Goal: Task Accomplishment & Management: Complete application form

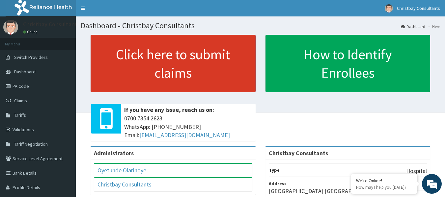
click at [177, 59] on link "Click here to submit claims" at bounding box center [173, 63] width 165 height 57
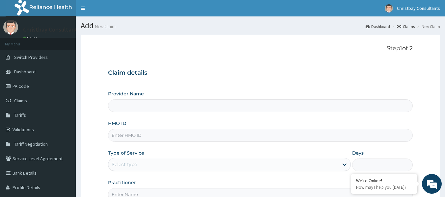
click at [152, 134] on input "HMO ID" at bounding box center [260, 135] width 305 height 13
type input "NTI/10012/"
type input "Christbay Consultants"
type input "NTI/10012/A"
click at [151, 163] on div "Select type" at bounding box center [223, 164] width 230 height 11
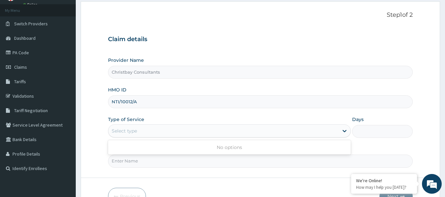
scroll to position [73, 0]
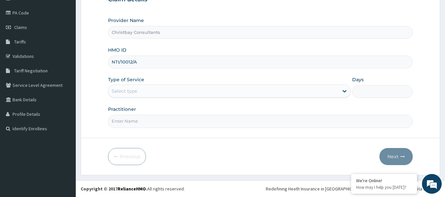
click at [172, 88] on div "Select type" at bounding box center [223, 91] width 230 height 11
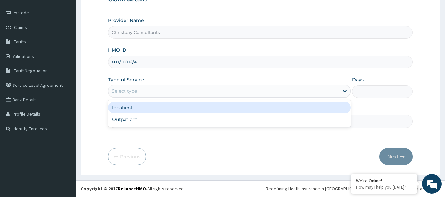
click at [176, 92] on div "Select type" at bounding box center [223, 91] width 230 height 11
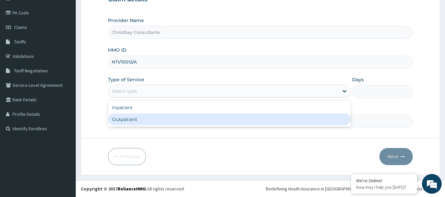
click at [157, 119] on div "Outpatient" at bounding box center [229, 120] width 243 height 12
type input "1"
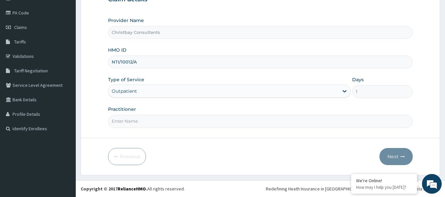
click at [180, 124] on input "Practitioner" at bounding box center [260, 121] width 305 height 13
type input "OLARINOYE OYETUNDE TIMOTH"
click at [390, 153] on button "Next" at bounding box center [395, 156] width 33 height 17
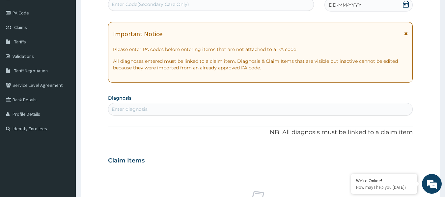
click at [347, 9] on div "DD-MM-YYYY" at bounding box center [368, 4] width 88 height 13
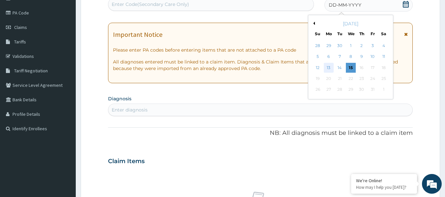
click at [328, 65] on div "13" at bounding box center [329, 68] width 10 height 10
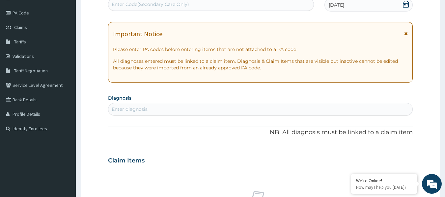
click at [196, 108] on div "Enter diagnosis" at bounding box center [260, 109] width 304 height 11
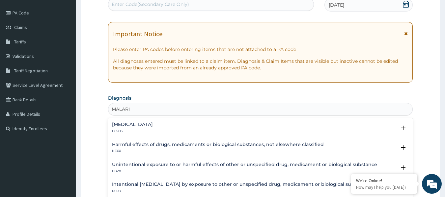
type input "MALARIA"
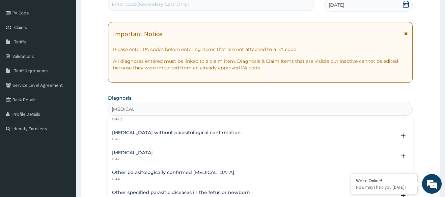
scroll to position [22, 0]
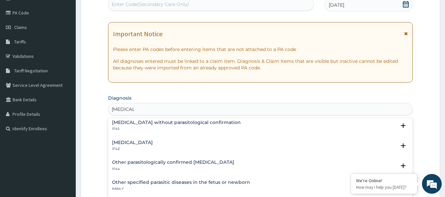
click at [141, 141] on h4 "Malaria, unspecified" at bounding box center [132, 142] width 41 height 5
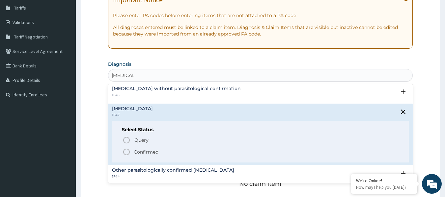
scroll to position [113, 0]
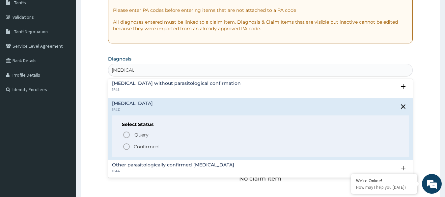
click at [126, 145] on icon "status option filled" at bounding box center [126, 147] width 8 height 8
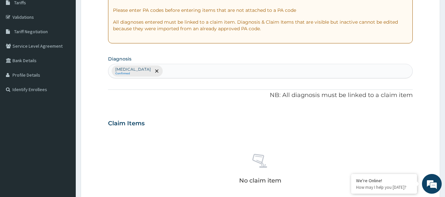
click at [211, 67] on div "Malaria, unspecified Confirmed" at bounding box center [260, 71] width 304 height 14
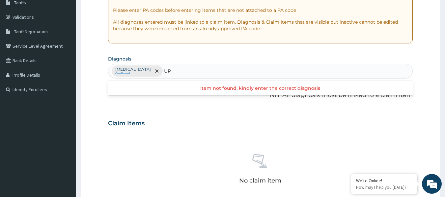
type input "U"
type input "PHARYNG"
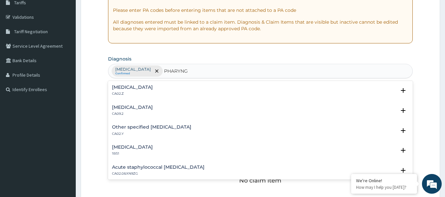
click at [153, 90] on div "Acute pharyngitis, unspecified CA02.Z" at bounding box center [132, 91] width 41 height 12
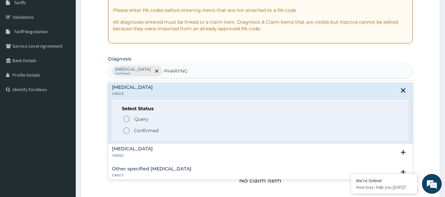
click at [128, 131] on icon "status option filled" at bounding box center [126, 131] width 8 height 8
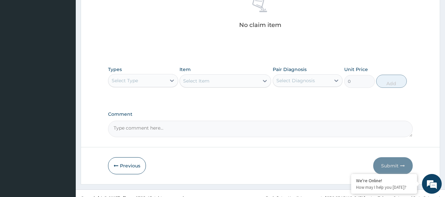
scroll to position [272, 0]
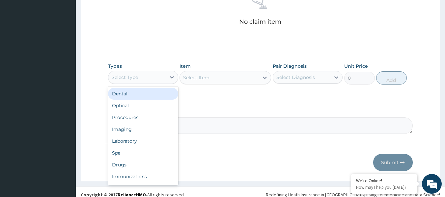
click at [144, 78] on div "Select Type" at bounding box center [137, 77] width 58 height 11
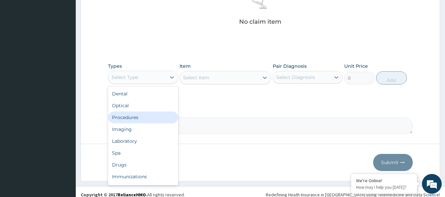
click at [132, 118] on div "Procedures" at bounding box center [143, 118] width 70 height 12
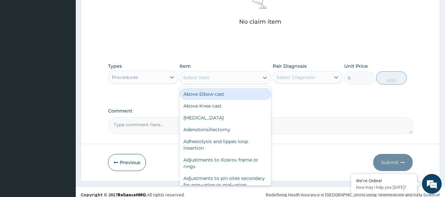
click at [223, 79] on div "Select Item" at bounding box center [219, 77] width 79 height 11
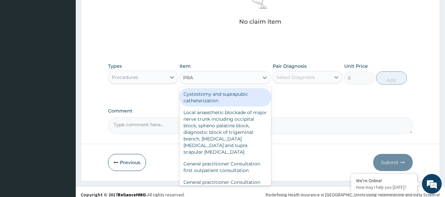
type input "PRAC"
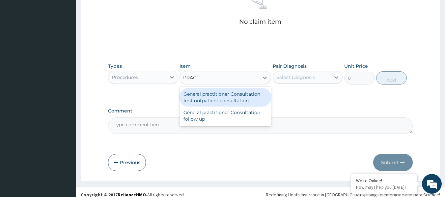
click at [221, 97] on div "General practitioner Consultation first outpatient consultation" at bounding box center [225, 97] width 92 height 18
type input "3547.5"
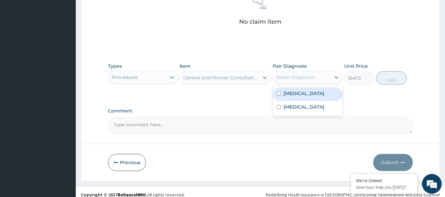
click at [292, 80] on div "Select Diagnosis" at bounding box center [295, 77] width 39 height 7
click at [277, 93] on input "checkbox" at bounding box center [278, 94] width 4 height 4
checkbox input "true"
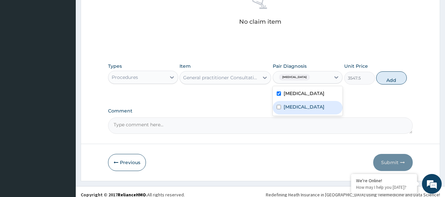
click at [278, 109] on input "checkbox" at bounding box center [278, 107] width 4 height 4
checkbox input "true"
click at [384, 82] on button "Add" at bounding box center [391, 77] width 31 height 13
type input "0"
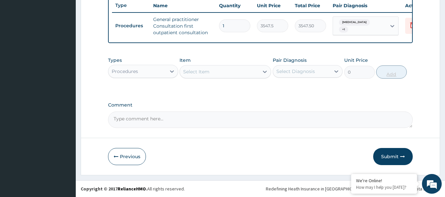
scroll to position [255, 0]
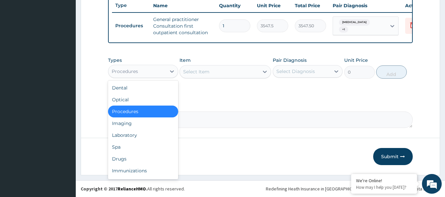
click at [141, 71] on div "Procedures" at bounding box center [137, 71] width 58 height 11
click at [127, 136] on div "Laboratory" at bounding box center [143, 135] width 70 height 12
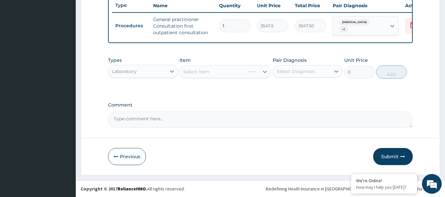
click at [209, 71] on div "Select Item" at bounding box center [225, 71] width 92 height 13
click at [220, 72] on div "Select Item" at bounding box center [225, 71] width 92 height 13
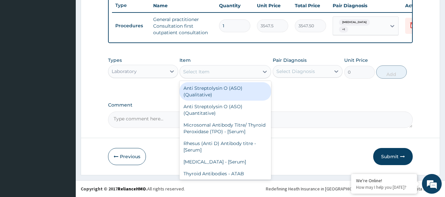
click at [227, 74] on div "Select Item" at bounding box center [219, 71] width 79 height 11
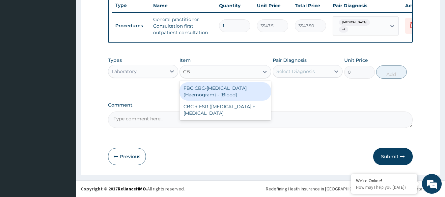
type input "CBC"
click at [222, 94] on div "FBC CBC-Complete Blood Count (Haemogram) - [Blood]" at bounding box center [225, 91] width 92 height 18
type input "4300"
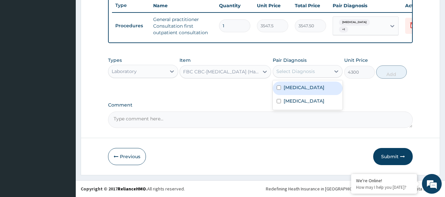
click at [297, 73] on div "Select Diagnosis" at bounding box center [295, 71] width 39 height 7
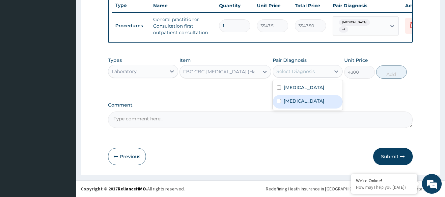
click at [278, 103] on input "checkbox" at bounding box center [278, 101] width 4 height 4
checkbox input "true"
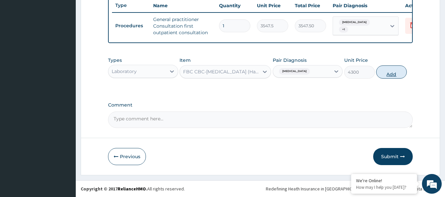
click at [389, 74] on button "Add" at bounding box center [391, 71] width 31 height 13
type input "0"
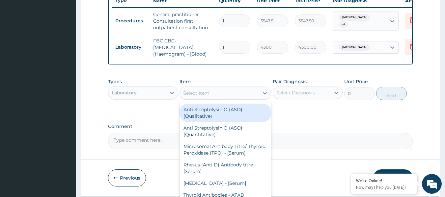
click at [216, 97] on div "Select Item" at bounding box center [219, 93] width 79 height 11
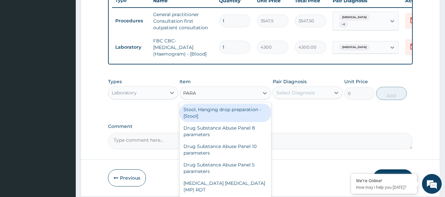
type input "PARAS"
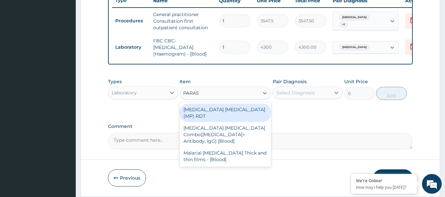
click at [213, 113] on div "MALARIA PARASITE (MP) RDT" at bounding box center [225, 113] width 92 height 18
type input "1612.5"
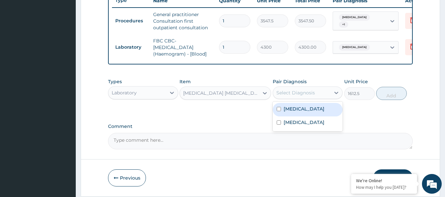
click at [295, 96] on div "Select Diagnosis" at bounding box center [295, 93] width 39 height 7
click at [278, 111] on input "checkbox" at bounding box center [278, 109] width 4 height 4
checkbox input "true"
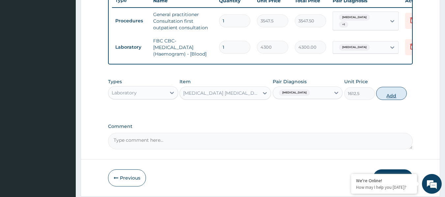
click at [394, 99] on button "Add" at bounding box center [391, 93] width 31 height 13
type input "0"
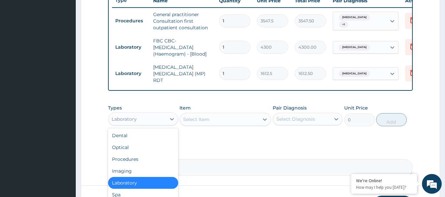
click at [141, 119] on div "Laboratory" at bounding box center [137, 119] width 58 height 11
type input "DR"
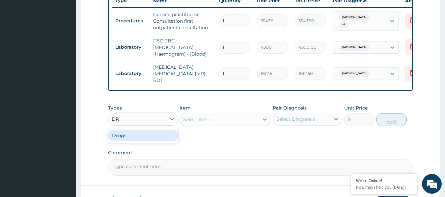
click at [133, 138] on div "Drugs" at bounding box center [143, 136] width 70 height 12
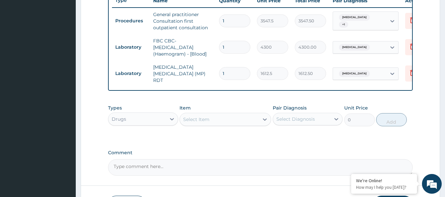
click at [208, 121] on div "Select Item" at bounding box center [196, 119] width 26 height 7
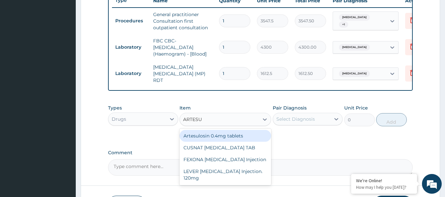
type input "ARTESUN"
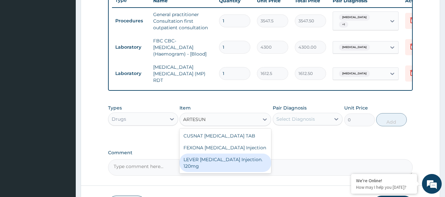
click at [205, 162] on div "LEVER ARTESUNATE Injection. 120mg" at bounding box center [225, 163] width 92 height 18
type input "2365"
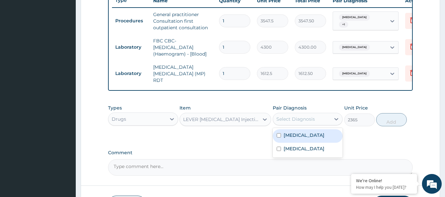
click at [297, 122] on div "Select Diagnosis" at bounding box center [295, 119] width 39 height 7
click at [278, 135] on input "checkbox" at bounding box center [278, 135] width 4 height 4
checkbox input "true"
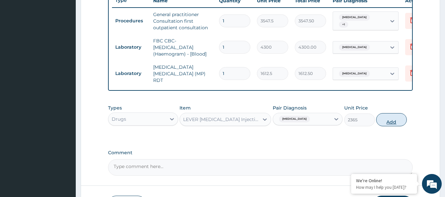
click at [386, 123] on button "Add" at bounding box center [391, 119] width 31 height 13
type input "0"
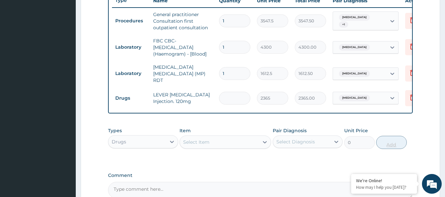
type input "0.00"
type input "3"
type input "7095.00"
type input "3"
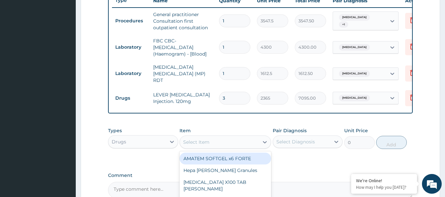
click at [239, 141] on div "Select Item" at bounding box center [219, 142] width 79 height 11
type input "PARACE"
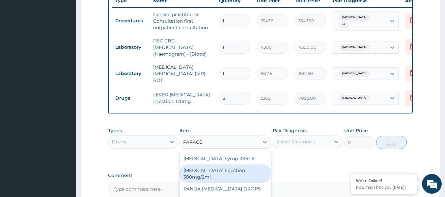
click at [214, 177] on div "PARACETAMOL Injection 300mg/2ml" at bounding box center [225, 174] width 92 height 18
type input "260.15"
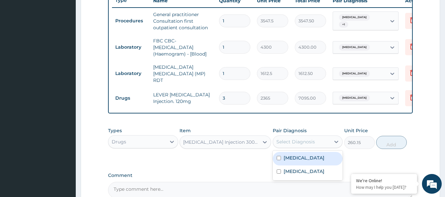
click at [299, 145] on div "Select Diagnosis" at bounding box center [295, 142] width 39 height 7
click at [278, 159] on input "checkbox" at bounding box center [278, 158] width 4 height 4
checkbox input "true"
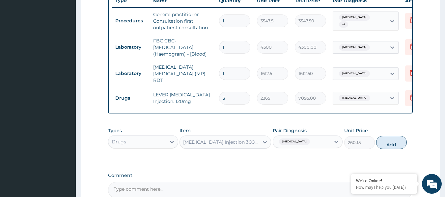
click at [393, 145] on button "Add" at bounding box center [391, 142] width 31 height 13
type input "0"
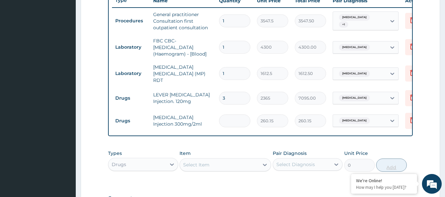
type input "0.00"
type input "6"
type input "1560.90"
type input "6"
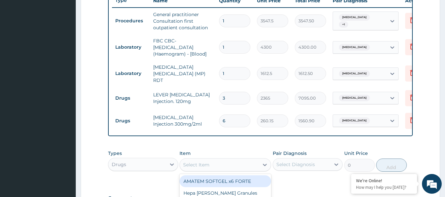
click at [222, 165] on div "Select Item" at bounding box center [219, 165] width 79 height 11
type input "CEF"
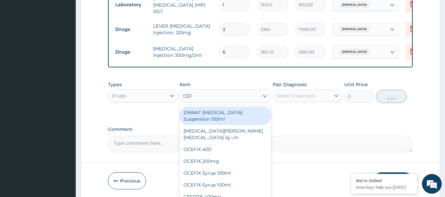
scroll to position [325, 0]
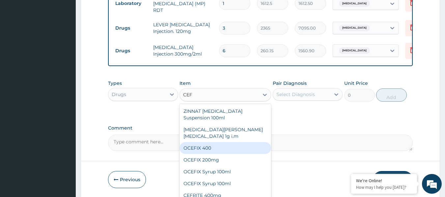
click at [200, 144] on div "OCEFIX 400" at bounding box center [225, 148] width 92 height 12
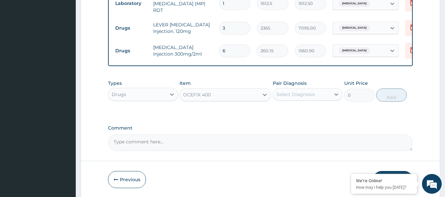
type input "591.25"
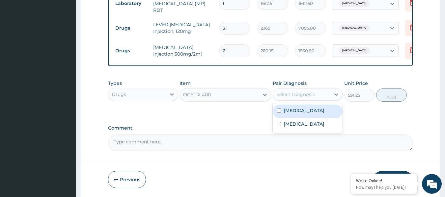
click at [321, 96] on div "Select Diagnosis" at bounding box center [302, 94] width 58 height 11
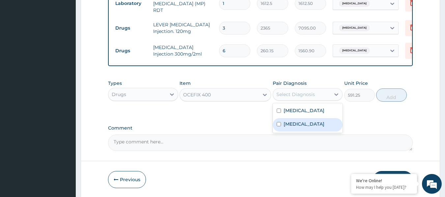
click at [276, 126] on input "checkbox" at bounding box center [278, 124] width 4 height 4
checkbox input "true"
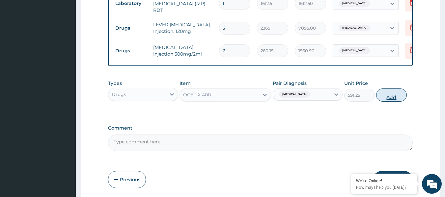
click at [392, 97] on button "Add" at bounding box center [391, 95] width 31 height 13
type input "0"
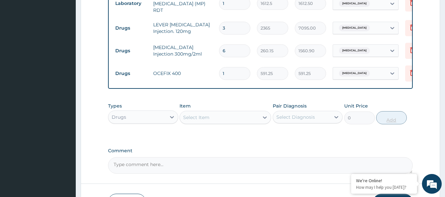
type input "10"
type input "5912.50"
type input "10"
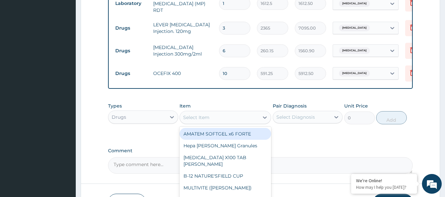
click at [217, 116] on div "Select Item" at bounding box center [219, 117] width 79 height 11
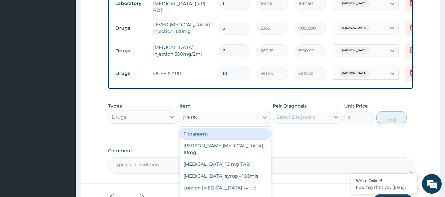
type input "LORAT"
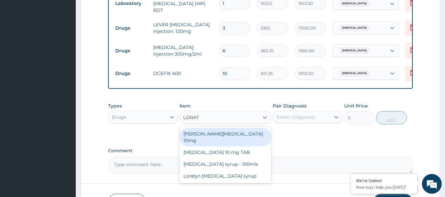
click at [215, 136] on div "Loratyn Loratadine 10mg" at bounding box center [225, 137] width 92 height 18
type input "88.6875"
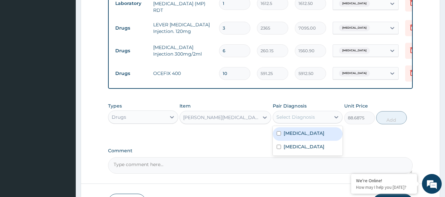
click at [300, 120] on div "Select Diagnosis" at bounding box center [295, 117] width 39 height 7
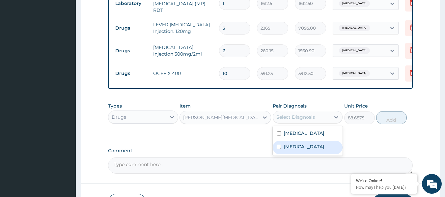
click at [277, 149] on input "checkbox" at bounding box center [278, 147] width 4 height 4
checkbox input "true"
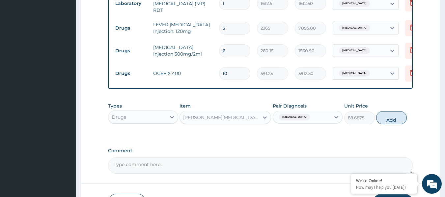
click at [386, 120] on button "Add" at bounding box center [391, 117] width 31 height 13
type input "0"
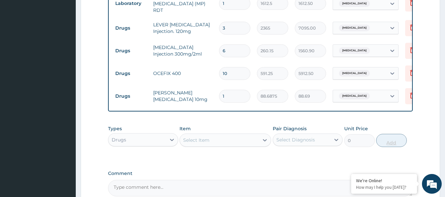
type input "10"
type input "886.88"
type input "10"
click at [214, 140] on div "Select Item" at bounding box center [219, 140] width 79 height 11
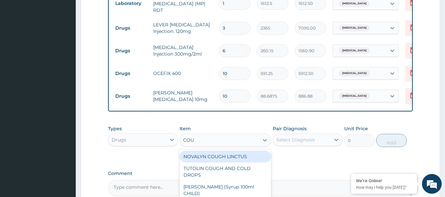
type input "COUG"
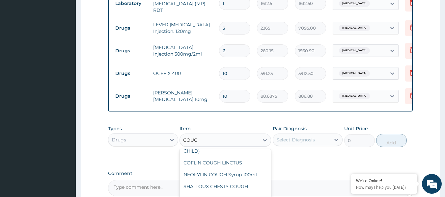
scroll to position [43, 0]
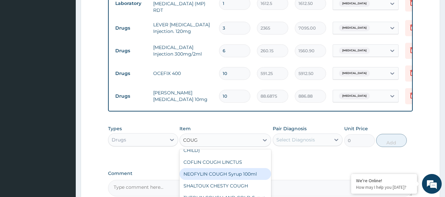
click at [206, 175] on div "NEOFYLIN COUGH Syrup 100ml" at bounding box center [225, 174] width 92 height 12
type input "1419"
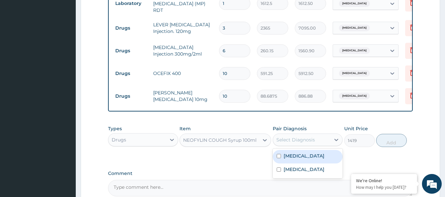
click at [285, 142] on div "Select Diagnosis" at bounding box center [295, 140] width 39 height 7
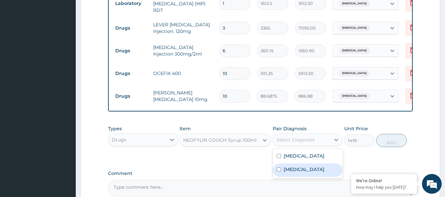
click at [278, 172] on input "checkbox" at bounding box center [278, 170] width 4 height 4
checkbox input "true"
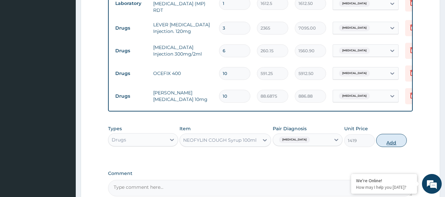
click at [388, 145] on button "Add" at bounding box center [391, 140] width 31 height 13
type input "0"
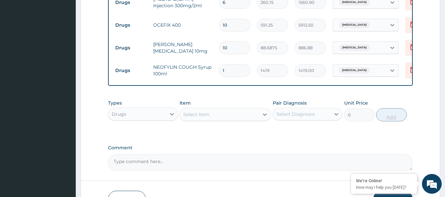
scroll to position [417, 0]
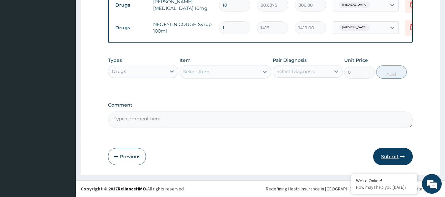
click at [396, 155] on button "Submit" at bounding box center [392, 156] width 39 height 17
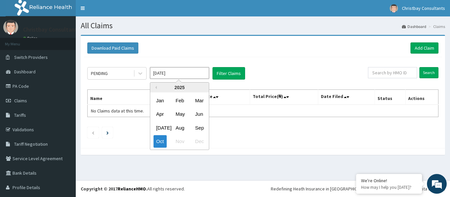
click at [202, 74] on input "Oct 2025" at bounding box center [179, 73] width 59 height 12
click at [200, 128] on div "Sep" at bounding box center [198, 128] width 13 height 12
type input "Sep 2025"
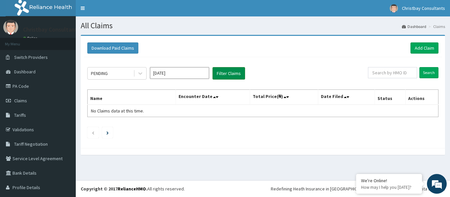
click at [225, 75] on button "Filter Claims" at bounding box center [228, 73] width 33 height 13
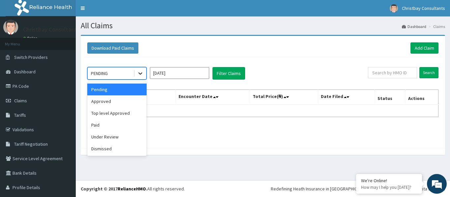
click at [139, 73] on icon at bounding box center [140, 74] width 4 height 2
click at [120, 99] on div "Approved" at bounding box center [116, 101] width 59 height 12
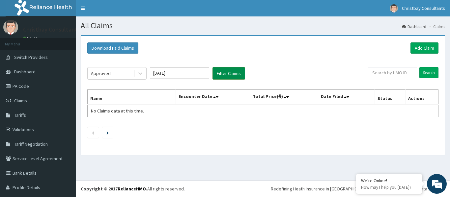
click at [222, 75] on button "Filter Claims" at bounding box center [228, 73] width 33 height 13
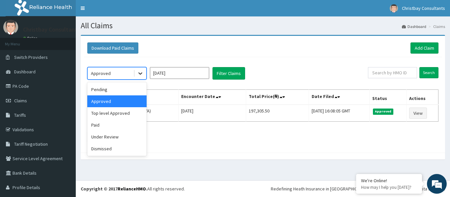
click at [140, 73] on icon at bounding box center [140, 73] width 7 height 7
click at [111, 137] on div "Under Review" at bounding box center [116, 137] width 59 height 12
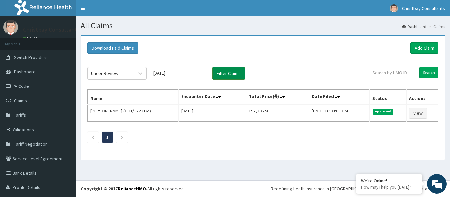
click at [221, 74] on button "Filter Claims" at bounding box center [228, 73] width 33 height 13
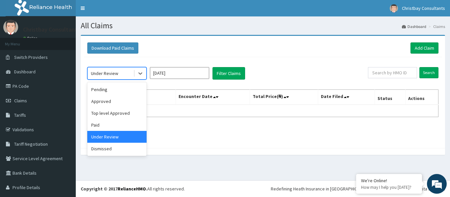
click at [127, 74] on div "Under Review" at bounding box center [111, 73] width 46 height 11
click at [117, 102] on div "Approved" at bounding box center [116, 101] width 59 height 12
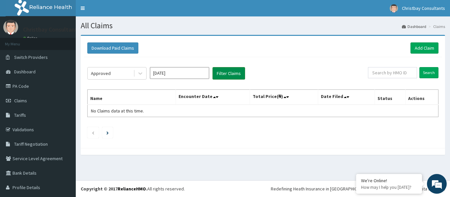
click at [227, 73] on button "Filter Claims" at bounding box center [228, 73] width 33 height 13
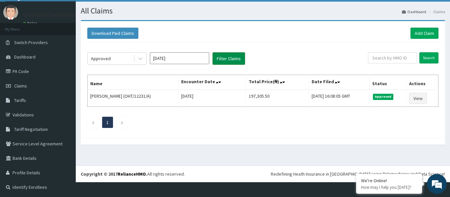
scroll to position [15, 0]
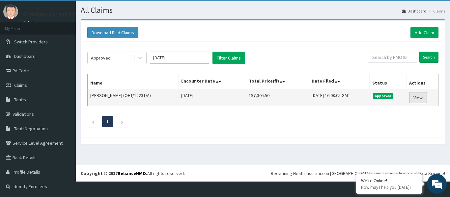
click at [415, 99] on link "View" at bounding box center [418, 97] width 18 height 11
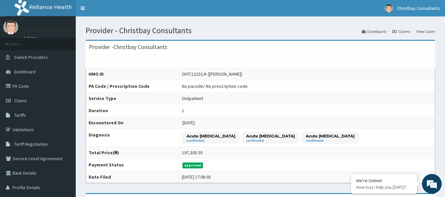
click at [404, 33] on link "Claims" at bounding box center [401, 32] width 18 height 6
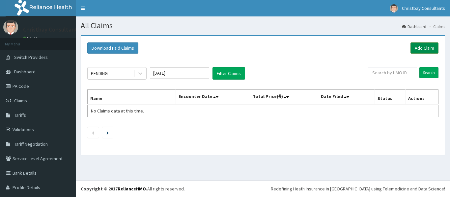
click at [415, 46] on link "Add Claim" at bounding box center [424, 47] width 28 height 11
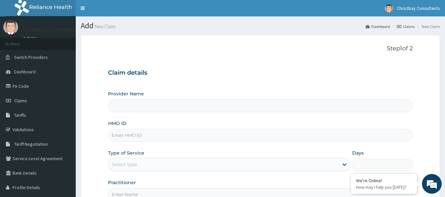
type input "Christbay Consultants"
click at [149, 137] on input "HMO ID" at bounding box center [260, 135] width 305 height 13
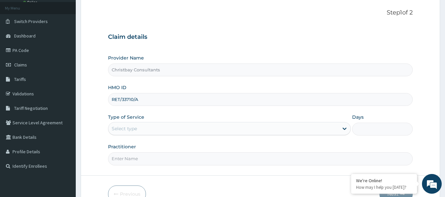
scroll to position [37, 0]
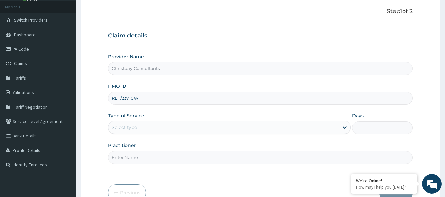
type input "RET/33710/A"
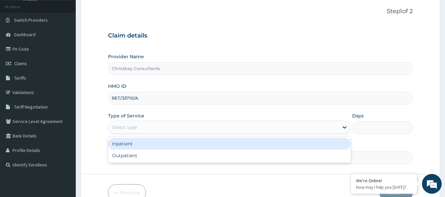
click at [179, 125] on div "Select type" at bounding box center [223, 127] width 230 height 11
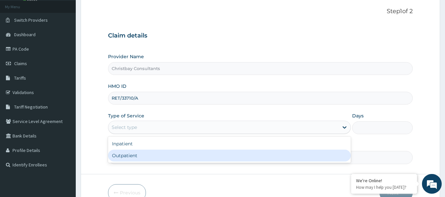
click at [167, 156] on div "Outpatient" at bounding box center [229, 156] width 243 height 12
type input "1"
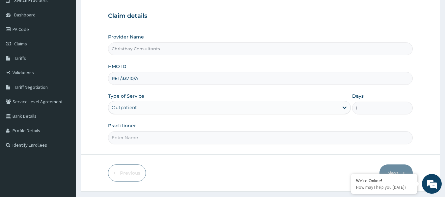
scroll to position [58, 0]
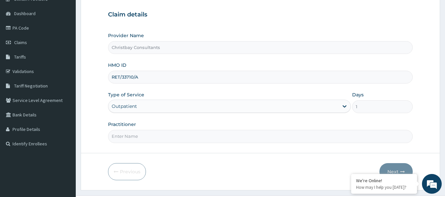
click at [178, 137] on input "Practitioner" at bounding box center [260, 136] width 305 height 13
type input "OLARINOYE OYETUNDE TIMOTH"
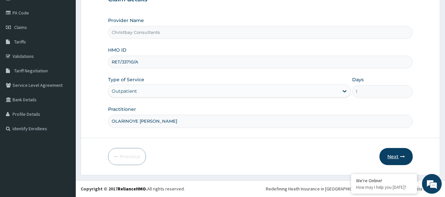
click at [396, 155] on button "Next" at bounding box center [395, 156] width 33 height 17
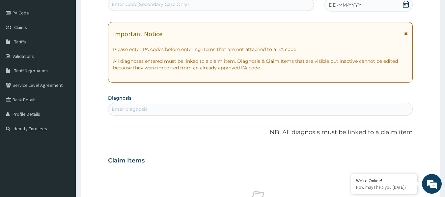
click at [331, 5] on span "DD-MM-YYYY" at bounding box center [344, 5] width 33 height 7
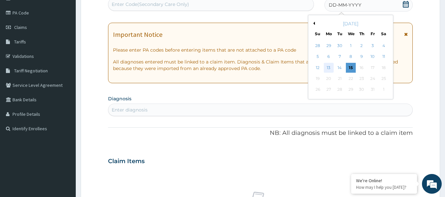
click at [327, 66] on div "13" at bounding box center [329, 68] width 10 height 10
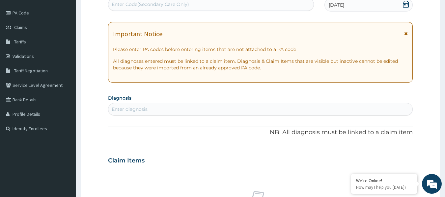
click at [177, 107] on div "Enter diagnosis" at bounding box center [260, 109] width 304 height 11
type input "MALARIA"
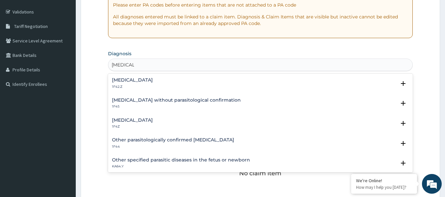
scroll to position [119, 0]
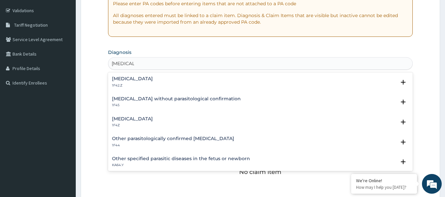
click at [129, 118] on h4 "Malaria, unspecified" at bounding box center [132, 119] width 41 height 5
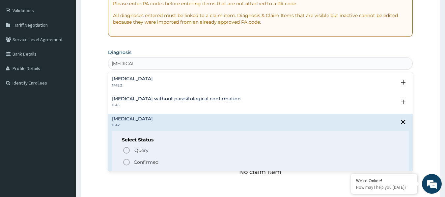
click at [126, 161] on icon "status option filled" at bounding box center [126, 162] width 8 height 8
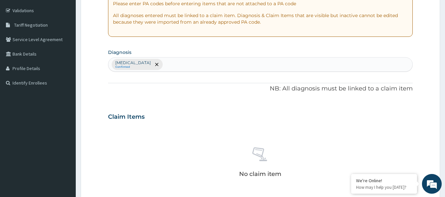
click at [186, 64] on div "Malaria, unspecified Confirmed" at bounding box center [260, 65] width 304 height 14
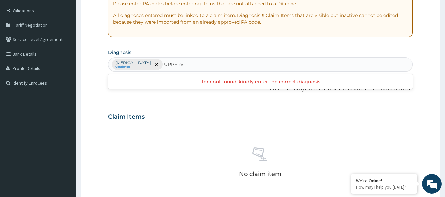
type input "UPPER"
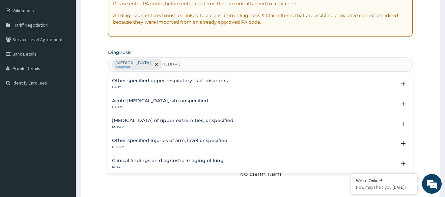
click at [183, 102] on h4 "Acute upper respiratory infection, site unspecified" at bounding box center [160, 100] width 96 height 5
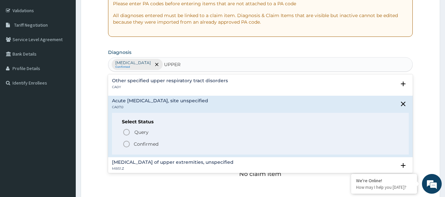
click at [125, 142] on circle "status option filled" at bounding box center [126, 144] width 6 height 6
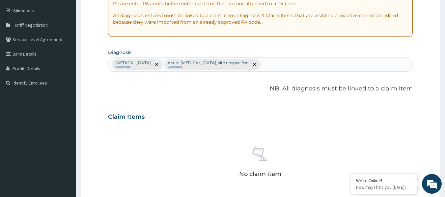
click at [304, 61] on div "Malaria, unspecified Confirmed Acute upper respiratory infection, site unspecif…" at bounding box center [260, 65] width 304 height 14
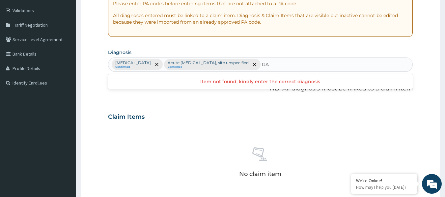
type input "G"
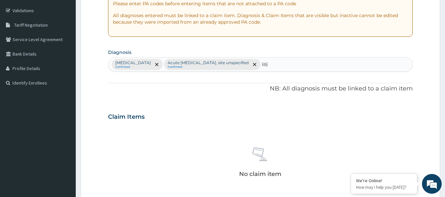
type input "R"
type input "PEPTIC"
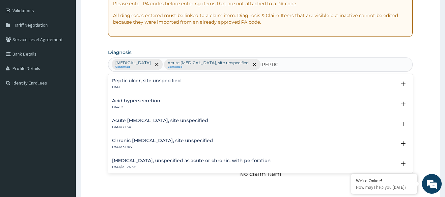
click at [164, 122] on h4 "Acute peptic ulcer, site unspecified" at bounding box center [160, 120] width 96 height 5
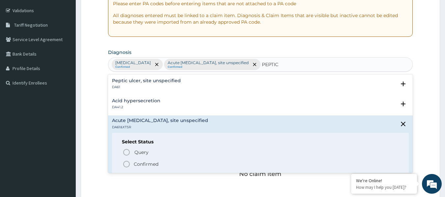
click at [127, 165] on icon "status option filled" at bounding box center [126, 164] width 8 height 8
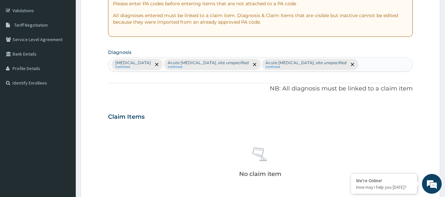
click at [383, 63] on div "Malaria, unspecified Confirmed Acute upper respiratory infection, site unspecif…" at bounding box center [260, 65] width 304 height 14
type input "DIABETE"
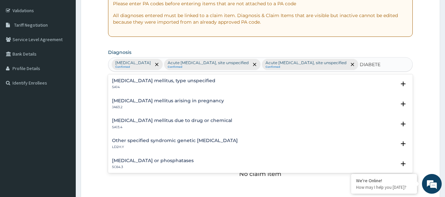
click at [183, 83] on h4 "Diabetes mellitus, type unspecified" at bounding box center [163, 80] width 103 height 5
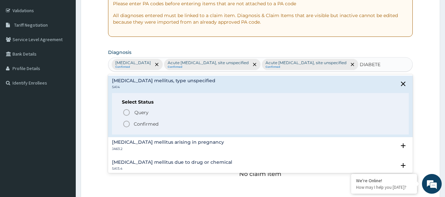
click at [127, 123] on icon "status option filled" at bounding box center [126, 124] width 8 height 8
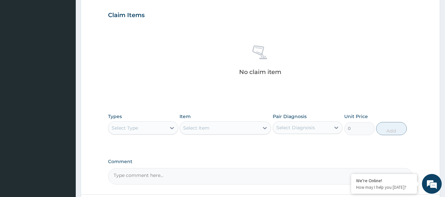
scroll to position [237, 0]
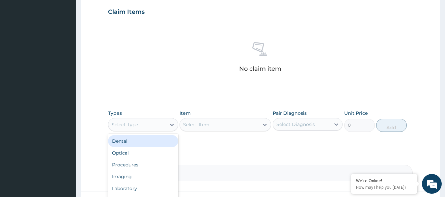
click at [145, 123] on div "Select Type" at bounding box center [137, 124] width 58 height 11
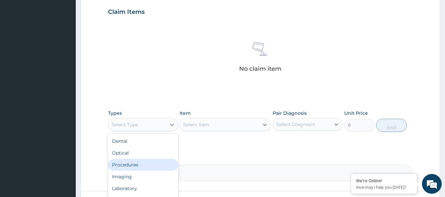
click at [132, 165] on div "Procedures" at bounding box center [143, 165] width 70 height 12
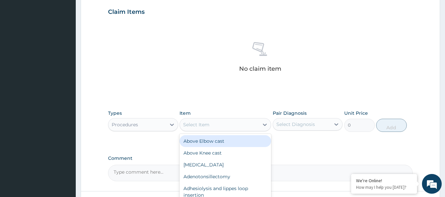
click at [209, 127] on div "Select Item" at bounding box center [196, 124] width 26 height 7
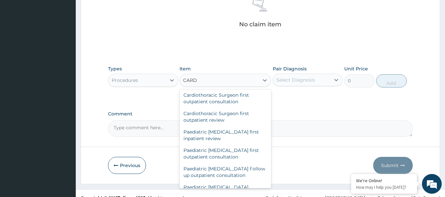
scroll to position [154, 0]
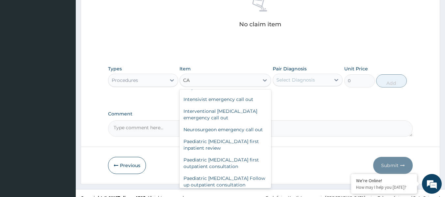
type input "C"
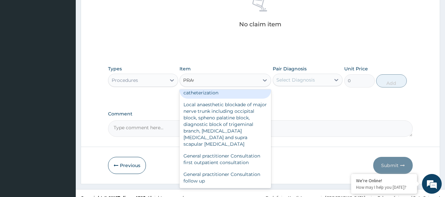
scroll to position [0, 0]
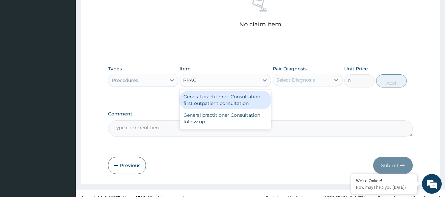
type input "PRACT"
click at [216, 109] on div "General practitioner Consultation first outpatient consultation" at bounding box center [225, 100] width 92 height 18
type input "3547.5"
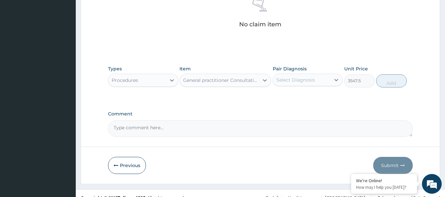
click at [293, 83] on div "Select Diagnosis" at bounding box center [295, 80] width 39 height 7
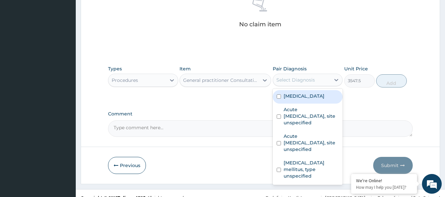
click at [280, 96] on input "checkbox" at bounding box center [278, 96] width 4 height 4
checkbox input "true"
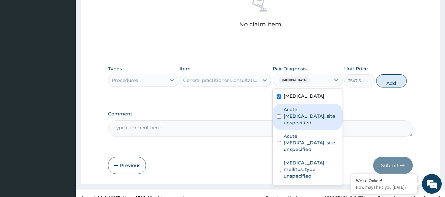
click at [279, 115] on input "checkbox" at bounding box center [278, 117] width 4 height 4
checkbox input "true"
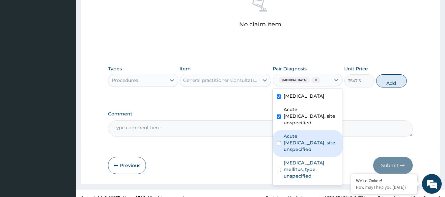
click at [279, 143] on div "Acute peptic ulcer, site unspecified" at bounding box center [308, 143] width 70 height 27
checkbox input "true"
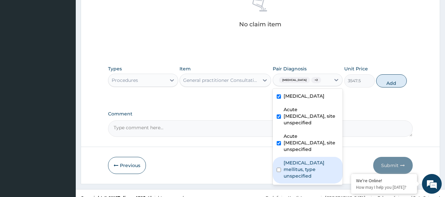
click at [278, 168] on input "checkbox" at bounding box center [278, 170] width 4 height 4
checkbox input "true"
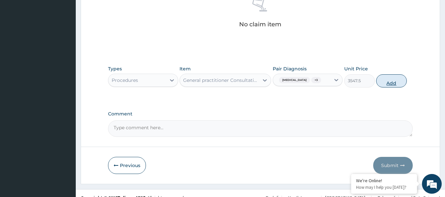
click at [390, 83] on button "Add" at bounding box center [391, 80] width 31 height 13
type input "0"
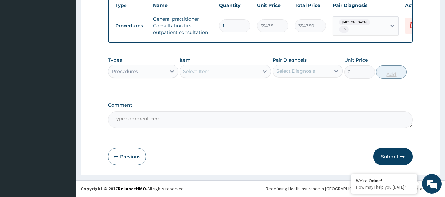
scroll to position [267, 0]
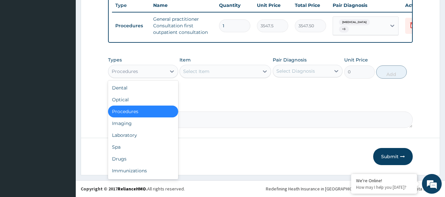
click at [136, 72] on div "Procedures" at bounding box center [125, 71] width 26 height 7
click at [123, 137] on div "Laboratory" at bounding box center [143, 135] width 70 height 12
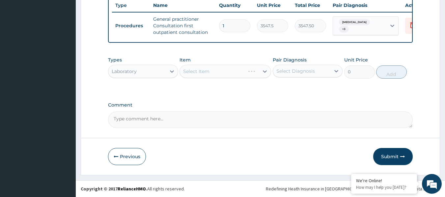
click at [205, 72] on div "Select Item" at bounding box center [225, 71] width 92 height 13
click at [224, 72] on div "Select Item" at bounding box center [225, 71] width 92 height 13
click at [227, 73] on div "Select Item" at bounding box center [219, 71] width 79 height 11
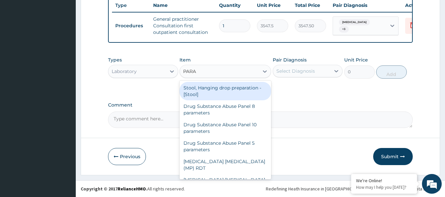
type input "PARAS"
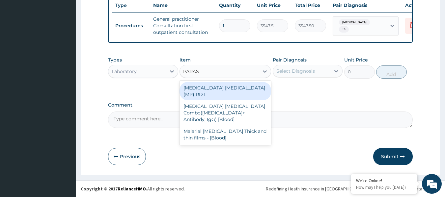
click at [223, 86] on div "MALARIA PARASITE (MP) RDT" at bounding box center [225, 91] width 92 height 18
type input "1612.5"
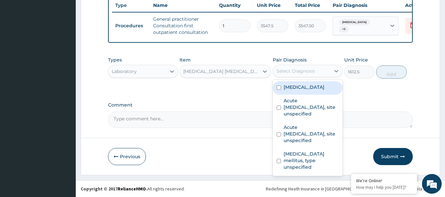
click at [284, 69] on div "Select Diagnosis" at bounding box center [295, 71] width 39 height 7
click at [278, 86] on input "checkbox" at bounding box center [278, 88] width 4 height 4
checkbox input "true"
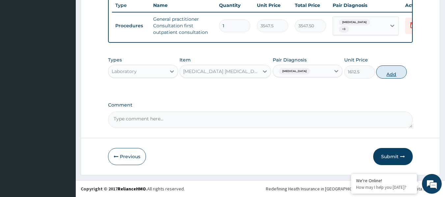
click at [392, 71] on button "Add" at bounding box center [391, 71] width 31 height 13
type input "0"
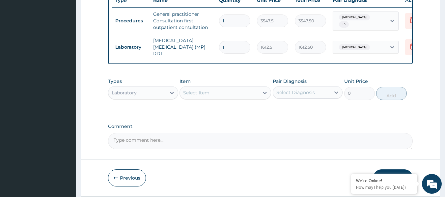
click at [221, 93] on div "Select Item" at bounding box center [219, 93] width 79 height 11
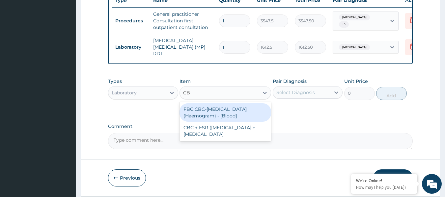
type input "CBC"
click at [211, 117] on div "FBC CBC-Complete Blood Count (Haemogram) - [Blood]" at bounding box center [225, 112] width 92 height 18
type input "4300"
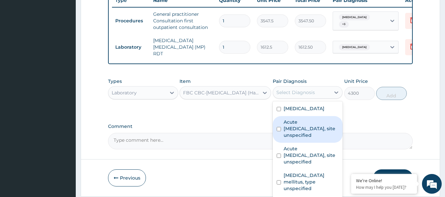
drag, startPoint x: 293, startPoint y: 93, endPoint x: 278, endPoint y: 131, distance: 40.0
click at [278, 99] on div "option Malaria, unspecified, selected. option Acute upper respiratory infection…" at bounding box center [308, 92] width 70 height 13
click at [278, 131] on input "checkbox" at bounding box center [278, 129] width 4 height 4
checkbox input "true"
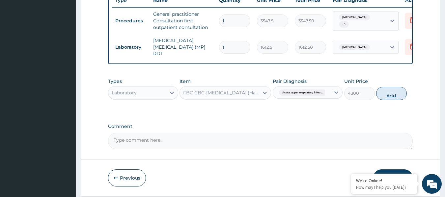
click at [387, 96] on button "Add" at bounding box center [391, 93] width 31 height 13
type input "0"
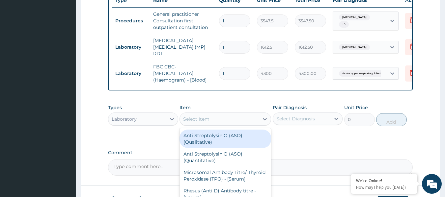
click at [226, 121] on div "Select Item" at bounding box center [219, 119] width 79 height 11
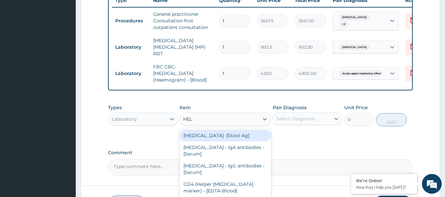
type input "HELI"
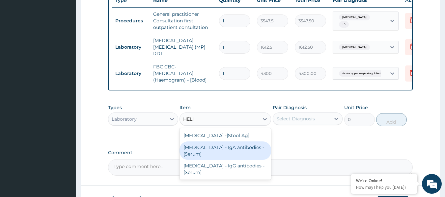
click at [216, 156] on div "Helicobacter Pylori - IgA antibodies - [Serum]" at bounding box center [225, 151] width 92 height 18
type input "5375"
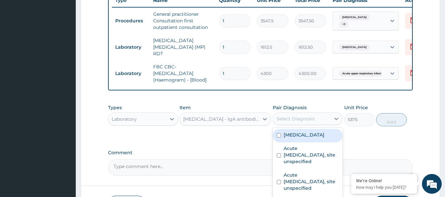
click at [307, 118] on div "Select Diagnosis" at bounding box center [295, 119] width 39 height 7
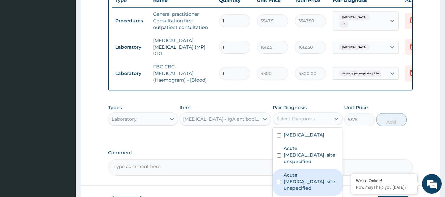
click at [278, 180] on input "checkbox" at bounding box center [278, 182] width 4 height 4
checkbox input "true"
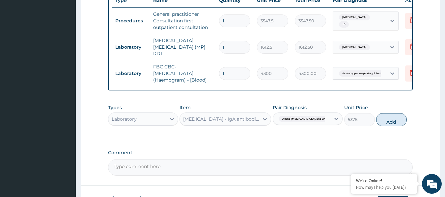
click at [386, 121] on button "Add" at bounding box center [391, 119] width 31 height 13
type input "0"
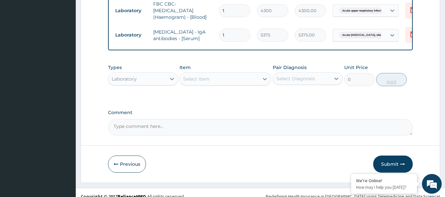
scroll to position [335, 0]
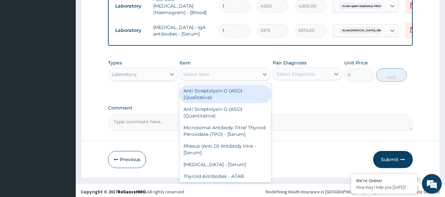
click at [224, 75] on div "Select Item" at bounding box center [219, 74] width 79 height 11
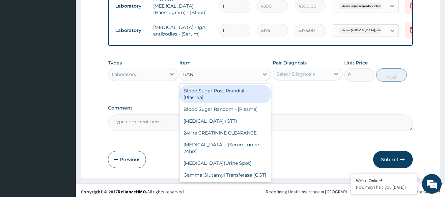
type input "RAND"
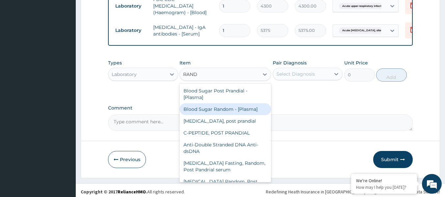
click at [223, 112] on div "Blood Sugar Random - [Plasma]" at bounding box center [225, 109] width 92 height 12
type input "1290"
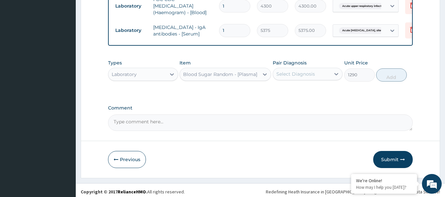
click at [291, 74] on div "Select Diagnosis" at bounding box center [295, 74] width 39 height 7
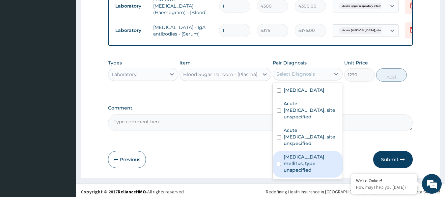
click at [279, 162] on input "checkbox" at bounding box center [278, 164] width 4 height 4
checkbox input "true"
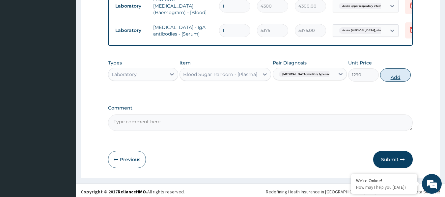
click at [392, 79] on button "Add" at bounding box center [395, 74] width 31 height 13
type input "0"
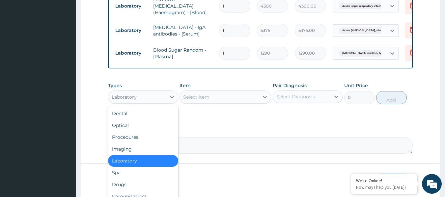
click at [144, 99] on div "Laboratory" at bounding box center [137, 97] width 58 height 11
click at [124, 186] on div "Drugs" at bounding box center [143, 185] width 70 height 12
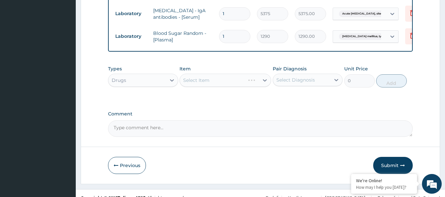
scroll to position [362, 0]
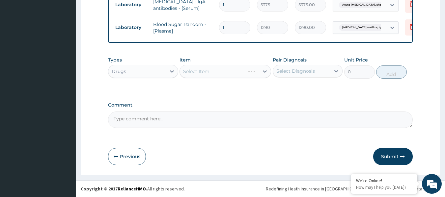
click at [196, 72] on div "Select Item" at bounding box center [225, 71] width 92 height 13
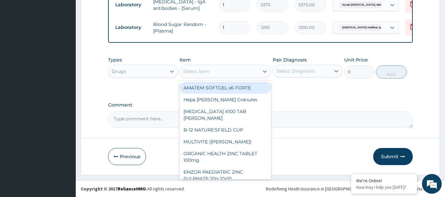
click at [203, 71] on div "Select Item" at bounding box center [196, 71] width 26 height 7
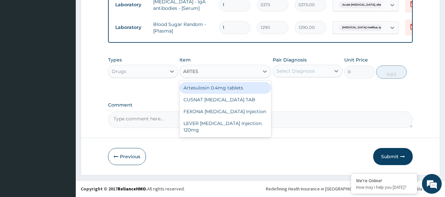
type input "ARTESU"
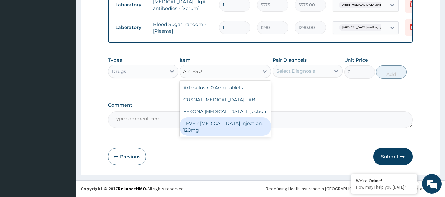
click at [199, 125] on div "LEVER ARTESUNATE Injection. 120mg" at bounding box center [225, 127] width 92 height 18
type input "2365"
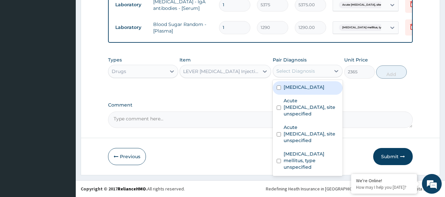
click at [292, 74] on div "Select Diagnosis" at bounding box center [295, 71] width 39 height 7
click at [276, 86] on input "checkbox" at bounding box center [278, 88] width 4 height 4
checkbox input "true"
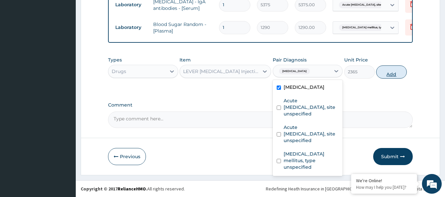
click at [387, 73] on button "Add" at bounding box center [391, 71] width 31 height 13
type input "0"
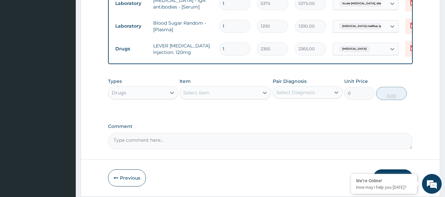
type input "0.00"
type input "3"
type input "7095.00"
type input "3"
click at [222, 92] on div "Select Item" at bounding box center [219, 93] width 79 height 11
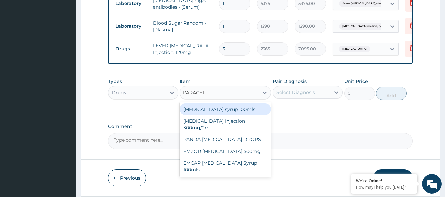
type input "PARACETA"
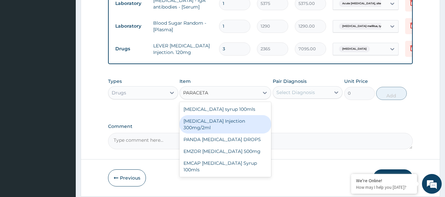
click at [204, 124] on div "PARACETAMOL Injection 300mg/2ml" at bounding box center [225, 124] width 92 height 18
type input "260.15"
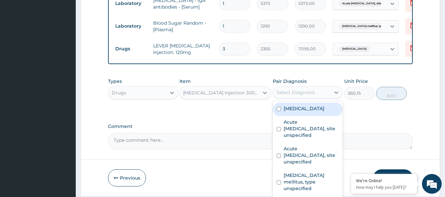
click at [306, 92] on div "Select Diagnosis" at bounding box center [295, 92] width 39 height 7
click at [278, 110] on input "checkbox" at bounding box center [278, 109] width 4 height 4
checkbox input "true"
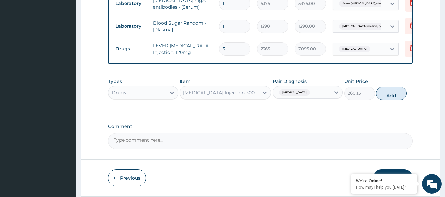
click at [390, 94] on button "Add" at bounding box center [391, 93] width 31 height 13
type input "0"
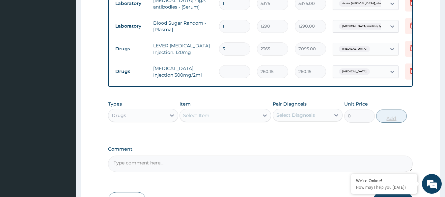
type input "0.00"
type input "6"
type input "1560.90"
type input "6"
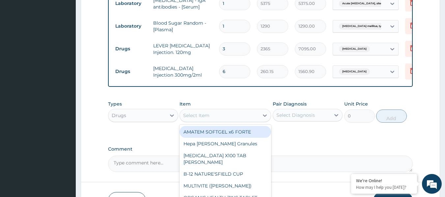
click at [210, 118] on div "Select Item" at bounding box center [219, 115] width 79 height 11
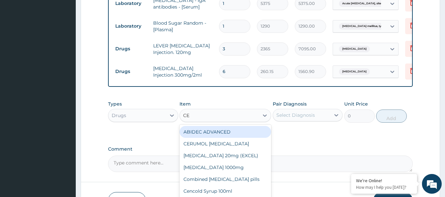
type input "CEF"
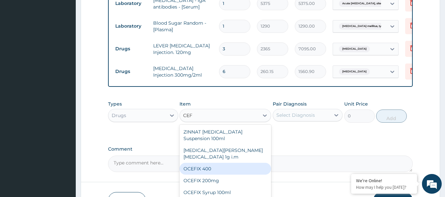
click at [201, 164] on div "OCEFIX 400" at bounding box center [225, 169] width 92 height 12
type input "591.25"
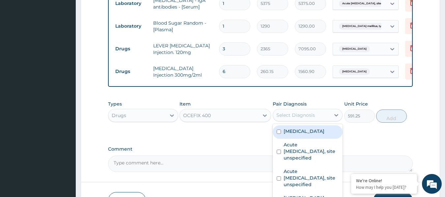
click at [317, 118] on div "Select Diagnosis" at bounding box center [302, 115] width 58 height 11
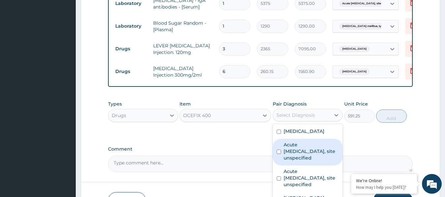
click at [278, 153] on input "checkbox" at bounding box center [278, 152] width 4 height 4
checkbox input "true"
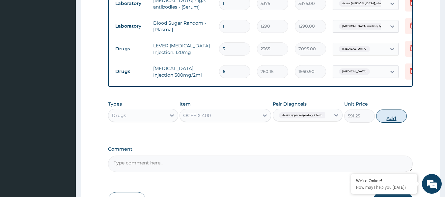
click at [391, 118] on button "Add" at bounding box center [391, 116] width 31 height 13
type input "0"
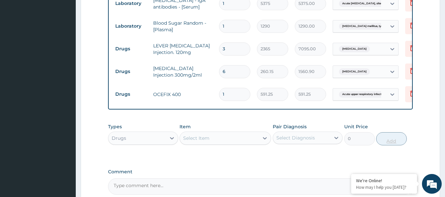
type input "10"
type input "5912.50"
type input "10"
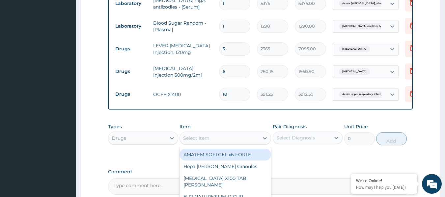
click at [225, 139] on div "Select Item" at bounding box center [219, 138] width 79 height 11
type input "COUGH"
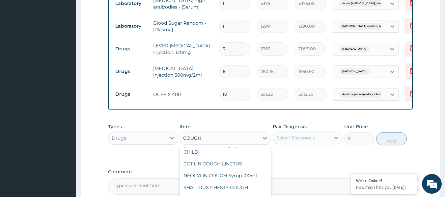
scroll to position [40, 0]
click at [212, 165] on div "COFLIN COUGH LINCTUS" at bounding box center [225, 164] width 92 height 12
type input "1182.5"
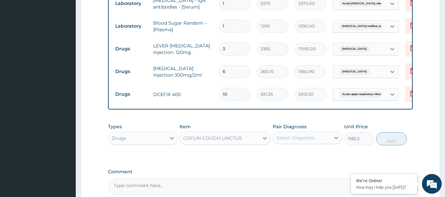
click at [237, 141] on div "COFLIN COUGH LINCTUS" at bounding box center [212, 138] width 59 height 7
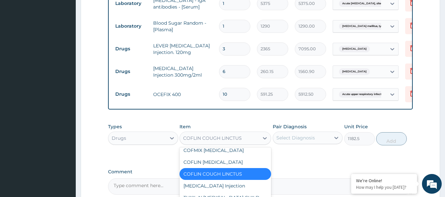
scroll to position [2851, 0]
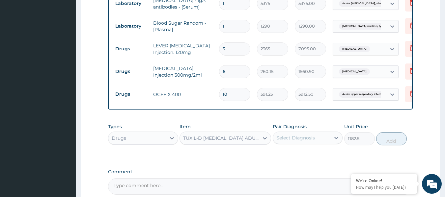
click at [248, 141] on div "TUXIL-D EXPECTORANT ADULT" at bounding box center [221, 138] width 76 height 7
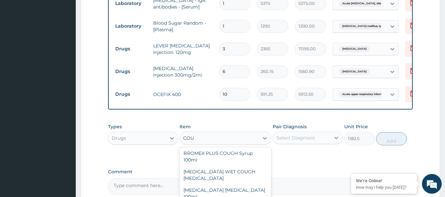
scroll to position [38, 0]
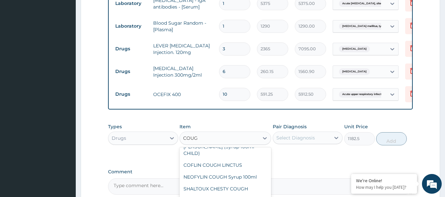
type input "COUGH"
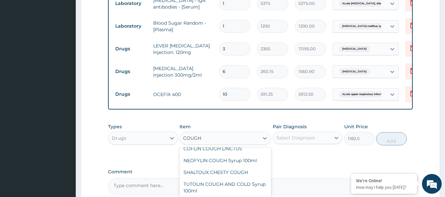
scroll to position [91, 0]
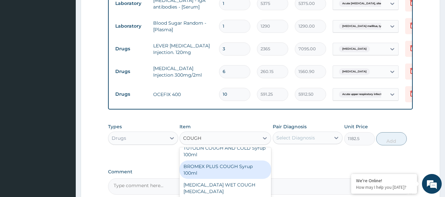
click at [245, 169] on div "BROMEX PLUS COUGH Syrup 100ml" at bounding box center [225, 170] width 92 height 18
type input "1773.75"
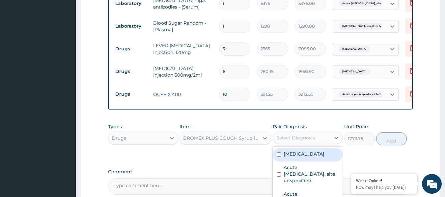
click at [320, 140] on div "Select Diagnosis" at bounding box center [302, 138] width 58 height 11
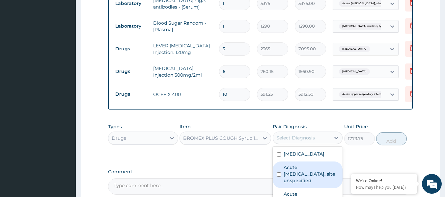
click at [279, 176] on input "checkbox" at bounding box center [278, 174] width 4 height 4
checkbox input "true"
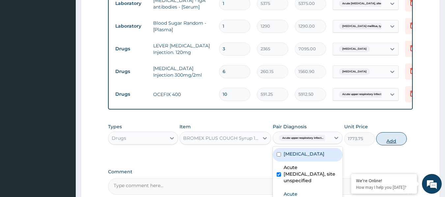
click at [388, 143] on button "Add" at bounding box center [391, 138] width 31 height 13
type input "0"
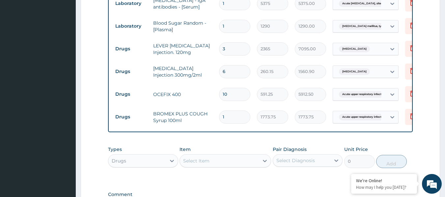
click at [229, 162] on div "Select Item" at bounding box center [219, 161] width 79 height 11
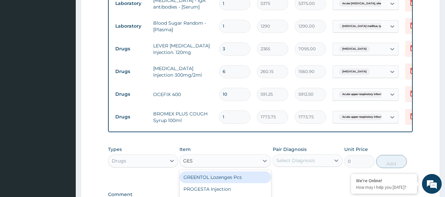
type input "GEST"
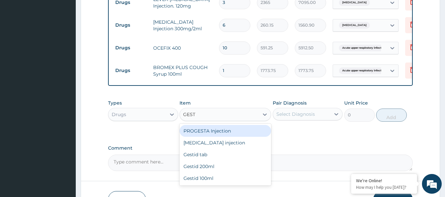
scroll to position [409, 0]
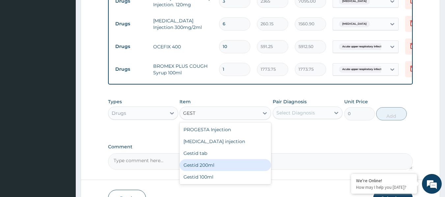
click at [207, 168] on div "Gestid 200ml" at bounding box center [225, 165] width 92 height 12
type input "1064.25"
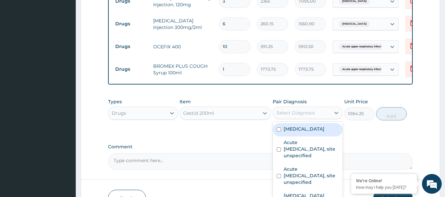
click at [292, 112] on div "Select Diagnosis" at bounding box center [295, 113] width 39 height 7
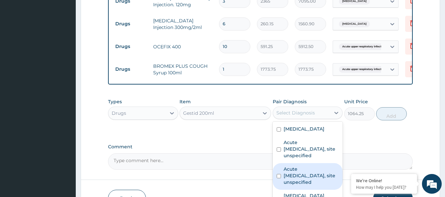
click at [278, 175] on input "checkbox" at bounding box center [278, 176] width 4 height 4
checkbox input "true"
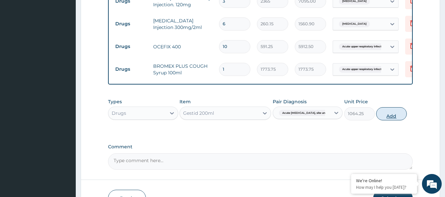
click at [389, 118] on button "Add" at bounding box center [391, 113] width 31 height 13
type input "0"
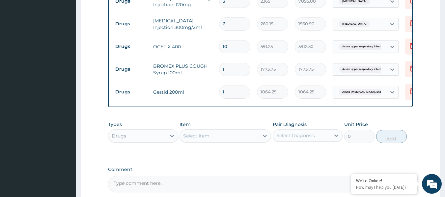
click at [228, 136] on div "Select Item" at bounding box center [219, 136] width 79 height 11
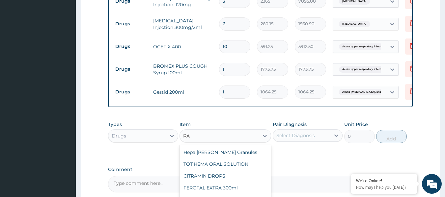
type input "R"
type input "F"
type input "C"
type input "R"
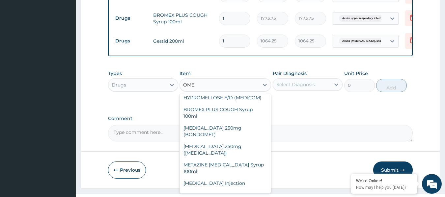
scroll to position [66, 0]
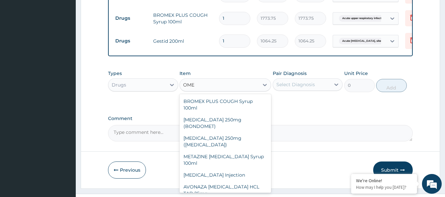
type input "OMEP"
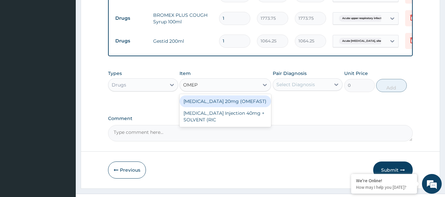
scroll to position [0, 0]
click at [216, 103] on div "OMEPRAZOLE 20mg (OMEFAST)" at bounding box center [225, 101] width 92 height 12
type input "82.775"
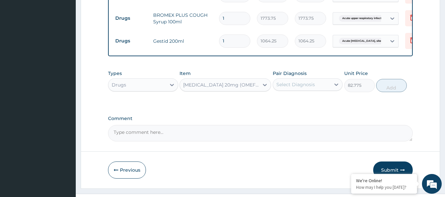
click at [242, 88] on div "OMEPRAZOLE 20mg (OMEFAST)" at bounding box center [221, 85] width 76 height 7
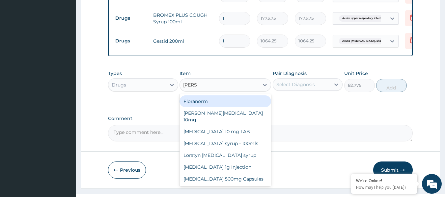
type input "LORAT"
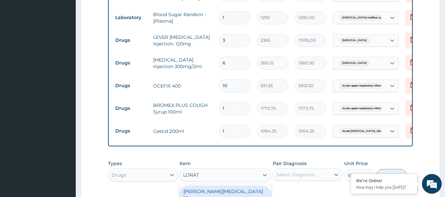
scroll to position [399, 0]
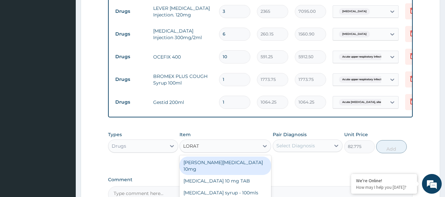
click at [230, 163] on div "Loratyn Loratadine 10mg" at bounding box center [225, 166] width 92 height 18
type input "88.6875"
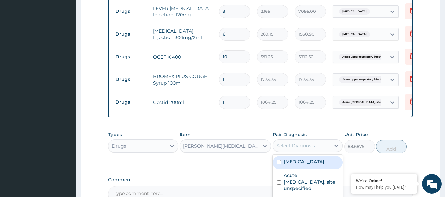
click at [289, 146] on div "Select Diagnosis" at bounding box center [295, 146] width 39 height 7
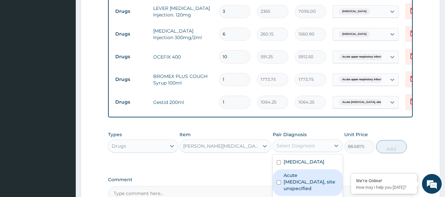
click at [279, 183] on input "checkbox" at bounding box center [278, 182] width 4 height 4
checkbox input "true"
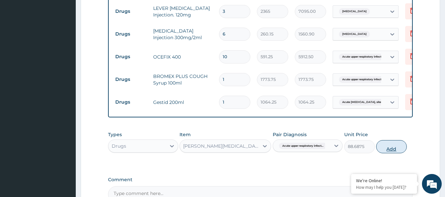
click at [387, 149] on button "Add" at bounding box center [391, 146] width 31 height 13
type input "0"
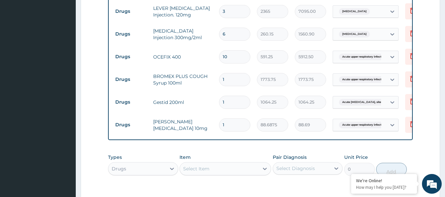
type input "10"
type input "886.88"
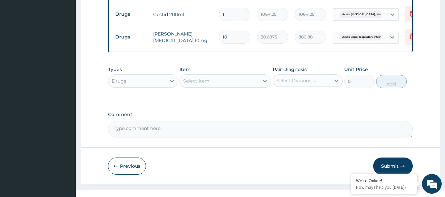
scroll to position [498, 0]
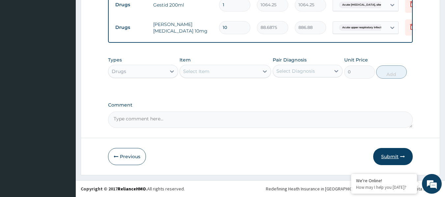
type input "10"
click at [397, 156] on button "Submit" at bounding box center [392, 156] width 39 height 17
